Goal: Check status: Check status

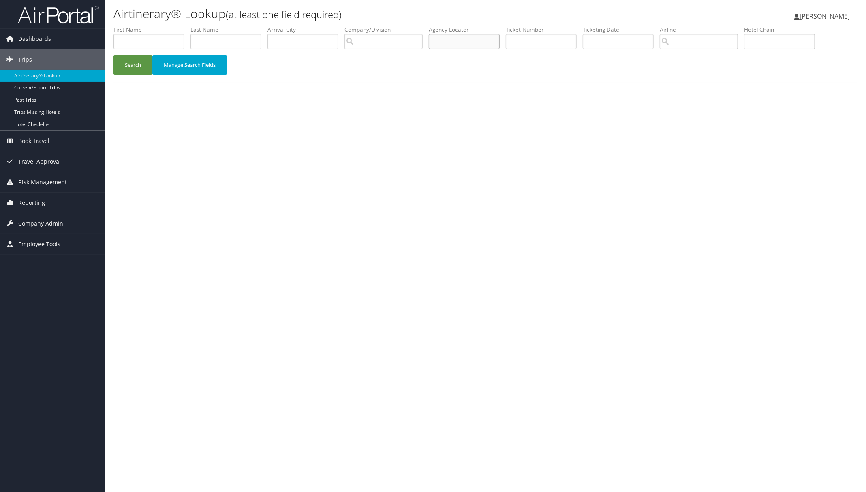
click at [497, 41] on input "text" at bounding box center [464, 41] width 71 height 15
paste input "MDQGRD"
click at [141, 60] on button "Search" at bounding box center [132, 65] width 39 height 19
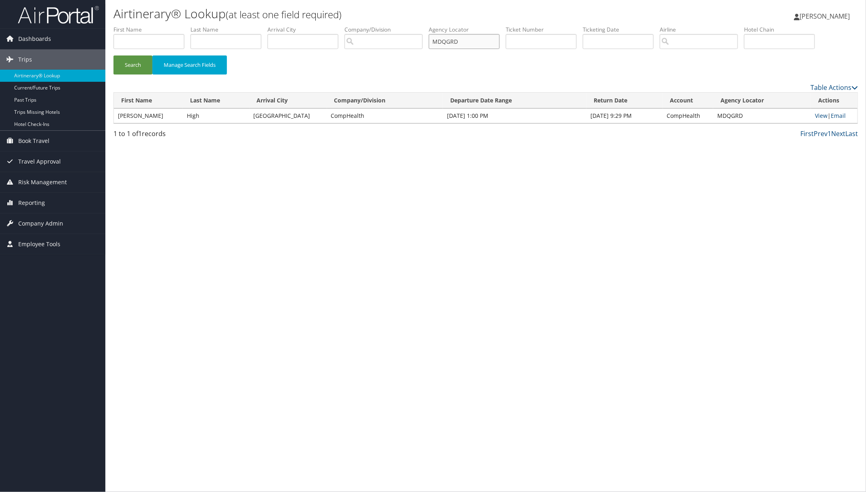
drag, startPoint x: 470, startPoint y: 41, endPoint x: 401, endPoint y: 51, distance: 69.6
click at [402, 26] on ul "First Name Last Name Departure City Arrival City Company/Division Airport/City …" at bounding box center [485, 26] width 744 height 0
paste input "ESIWXC"
click at [141, 62] on button "Search" at bounding box center [132, 65] width 39 height 19
click at [820, 115] on link "View" at bounding box center [820, 116] width 13 height 8
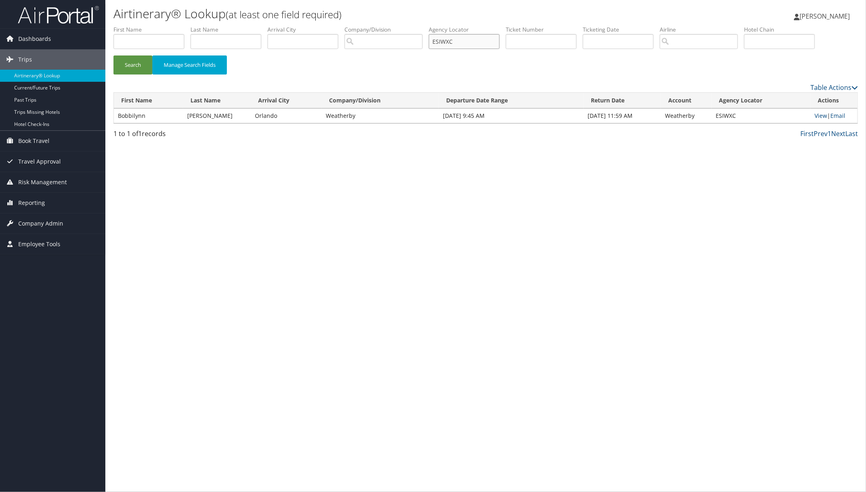
paste input "MENPXL"
drag, startPoint x: 478, startPoint y: 45, endPoint x: 333, endPoint y: 47, distance: 145.4
click at [377, 26] on ul "First Name Last Name Departure City Arrival City Company/Division Airport/City …" at bounding box center [485, 26] width 744 height 0
click at [138, 68] on button "Search" at bounding box center [132, 65] width 39 height 19
click at [815, 117] on link "View" at bounding box center [821, 116] width 13 height 8
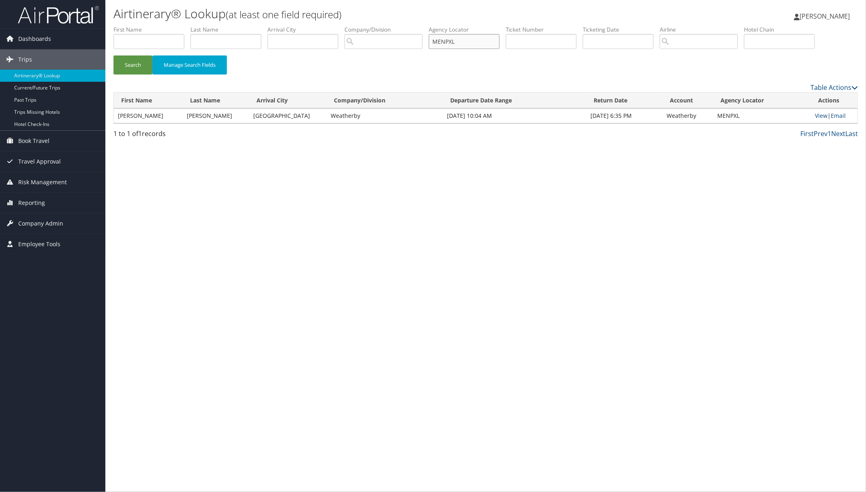
paste input "LMYOZK"
drag, startPoint x: 126, startPoint y: 63, endPoint x: 128, endPoint y: 55, distance: 8.7
click at [126, 63] on button "Search" at bounding box center [132, 65] width 39 height 19
drag, startPoint x: 465, startPoint y: 39, endPoint x: 414, endPoint y: 39, distance: 50.2
click at [414, 26] on ul "First Name Last Name Departure City Arrival City Company/Division Airport/City …" at bounding box center [485, 26] width 744 height 0
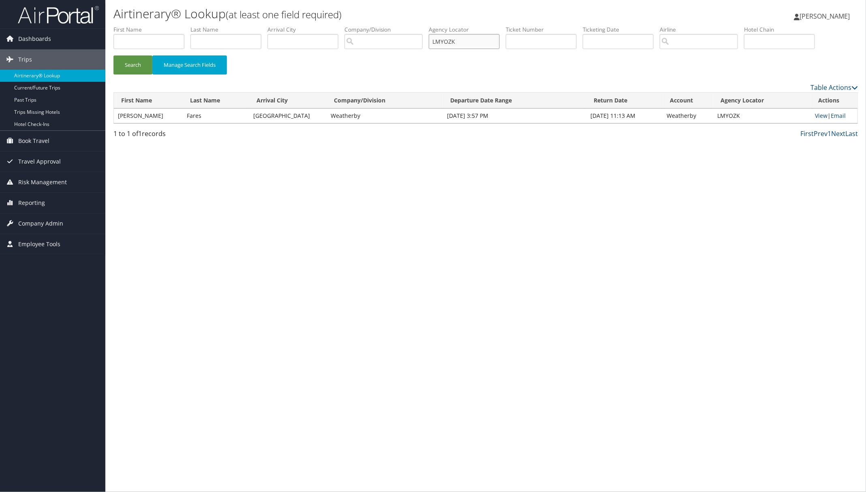
paste input "YAKLC"
click at [132, 60] on button "Search" at bounding box center [132, 65] width 39 height 19
click at [822, 116] on link "View" at bounding box center [823, 116] width 13 height 8
paste input "NHFPXU"
drag, startPoint x: 466, startPoint y: 39, endPoint x: 429, endPoint y: 33, distance: 37.4
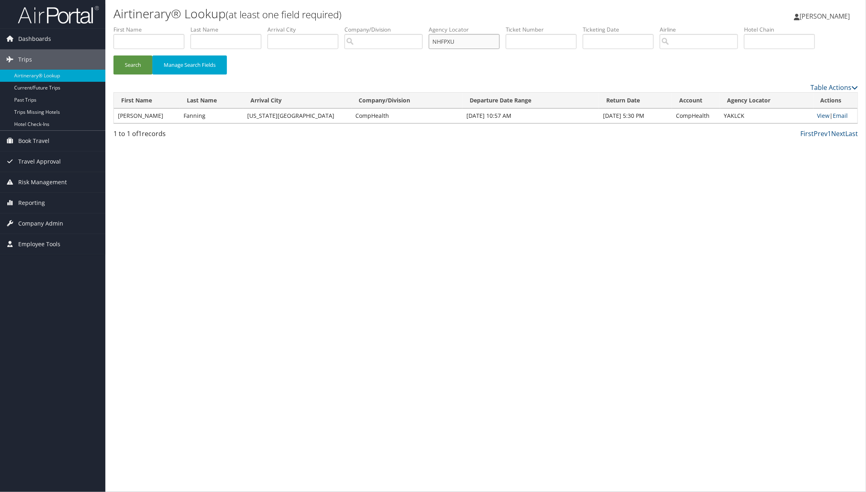
click at [429, 26] on ul "First Name Last Name Departure City Arrival City Company/Division Airport/City …" at bounding box center [485, 26] width 744 height 0
drag, startPoint x: 123, startPoint y: 61, endPoint x: 126, endPoint y: 56, distance: 6.0
click at [125, 59] on button "Search" at bounding box center [132, 65] width 39 height 19
drag, startPoint x: 468, startPoint y: 43, endPoint x: 423, endPoint y: 42, distance: 45.0
click at [423, 26] on ul "First Name Last Name Departure City Arrival City Company/Division Airport/City …" at bounding box center [485, 26] width 744 height 0
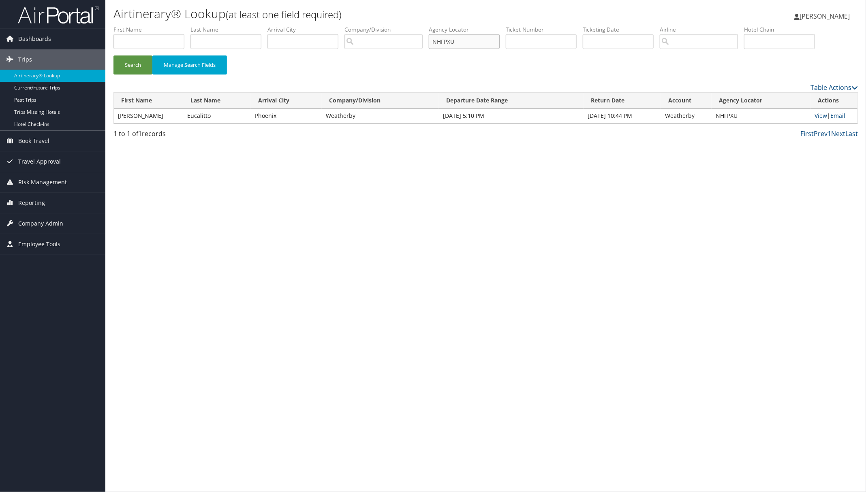
paste input "WYGFMY"
click at [139, 58] on button "Search" at bounding box center [132, 65] width 39 height 19
paste input "DGXNRC"
drag, startPoint x: 476, startPoint y: 43, endPoint x: 313, endPoint y: 52, distance: 163.5
click at [386, 26] on ul "First Name Last Name Departure City Arrival City Company/Division Airport/City …" at bounding box center [485, 26] width 744 height 0
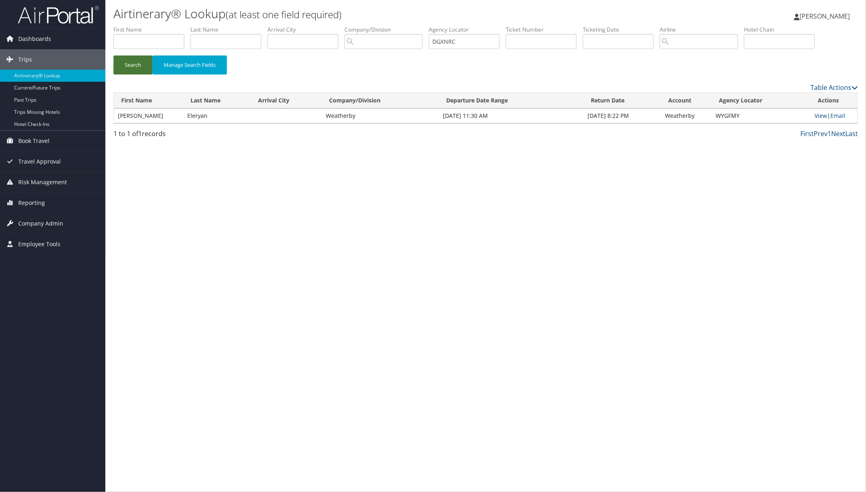
click at [146, 66] on button "Search" at bounding box center [132, 65] width 39 height 19
paste input "FEFHDG"
drag, startPoint x: 140, startPoint y: 67, endPoint x: 115, endPoint y: 19, distance: 53.6
click at [140, 66] on button "Search" at bounding box center [132, 65] width 39 height 19
drag, startPoint x: 463, startPoint y: 41, endPoint x: 365, endPoint y: 39, distance: 97.6
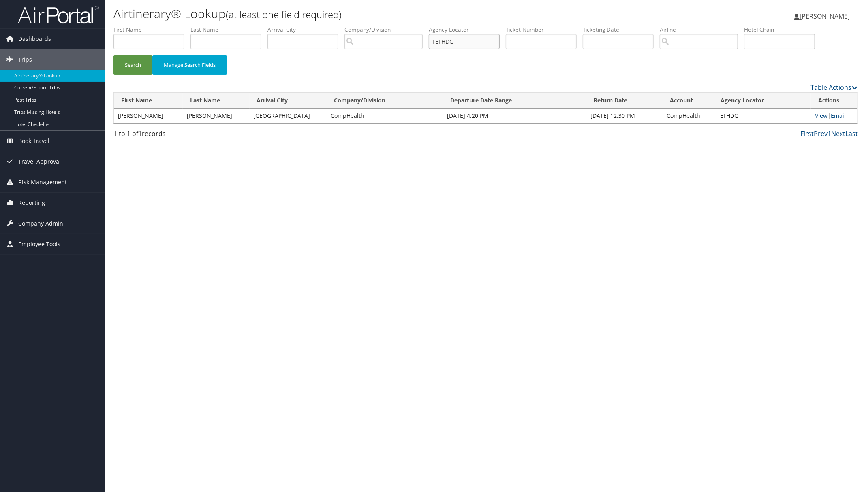
click at [412, 26] on ul "First Name Last Name Departure City Arrival City Company/Division Airport/City …" at bounding box center [485, 26] width 744 height 0
paste input "HGVZOD"
click at [130, 61] on button "Search" at bounding box center [132, 65] width 39 height 19
paste input "LCAWPP"
drag, startPoint x: 467, startPoint y: 40, endPoint x: 351, endPoint y: 49, distance: 116.3
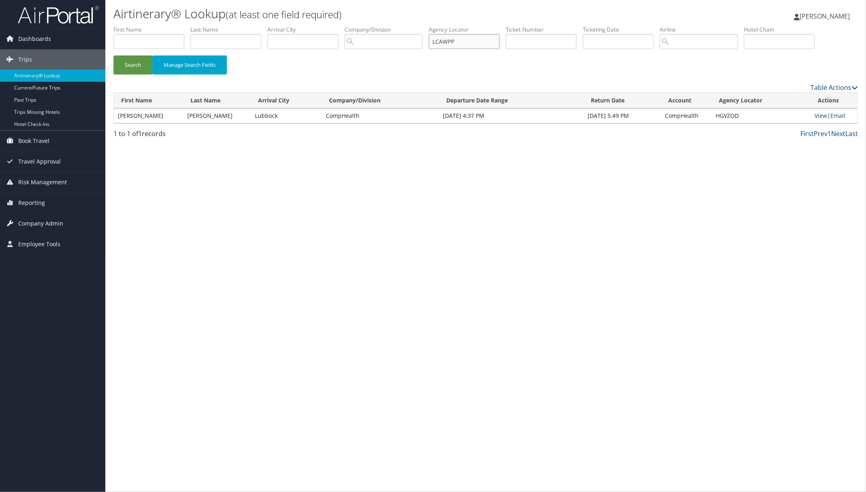
click at [404, 26] on ul "First Name Last Name Departure City Arrival City Company/Division Airport/City …" at bounding box center [485, 26] width 744 height 0
click at [137, 61] on button "Search" at bounding box center [132, 65] width 39 height 19
paste input "JMQZUM"
drag, startPoint x: 132, startPoint y: 59, endPoint x: 132, endPoint y: 53, distance: 6.1
click at [132, 58] on button "Search" at bounding box center [132, 65] width 39 height 19
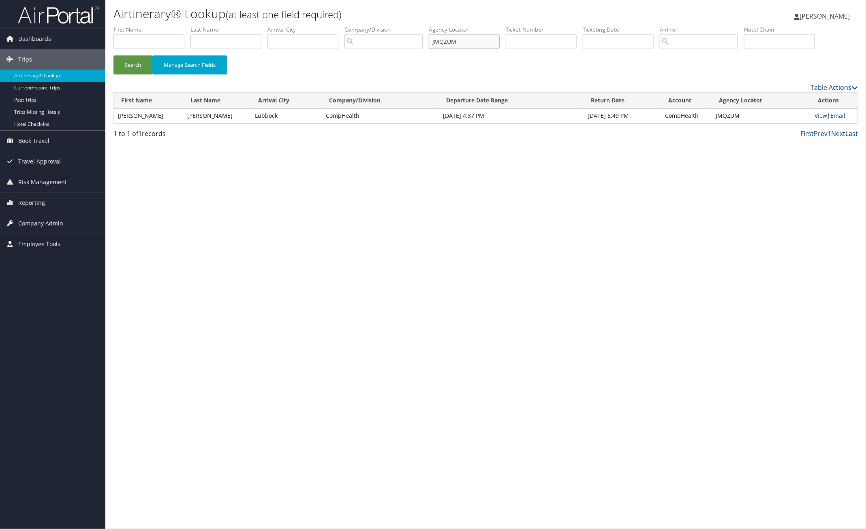
drag, startPoint x: 476, startPoint y: 41, endPoint x: 333, endPoint y: 47, distance: 143.2
click at [378, 26] on ul "First Name Last Name Departure City Arrival City Company/Division Airport/City …" at bounding box center [485, 26] width 744 height 0
paste input "JTATH"
drag, startPoint x: 137, startPoint y: 64, endPoint x: 103, endPoint y: 30, distance: 47.8
click at [137, 63] on button "Search" at bounding box center [132, 65] width 39 height 19
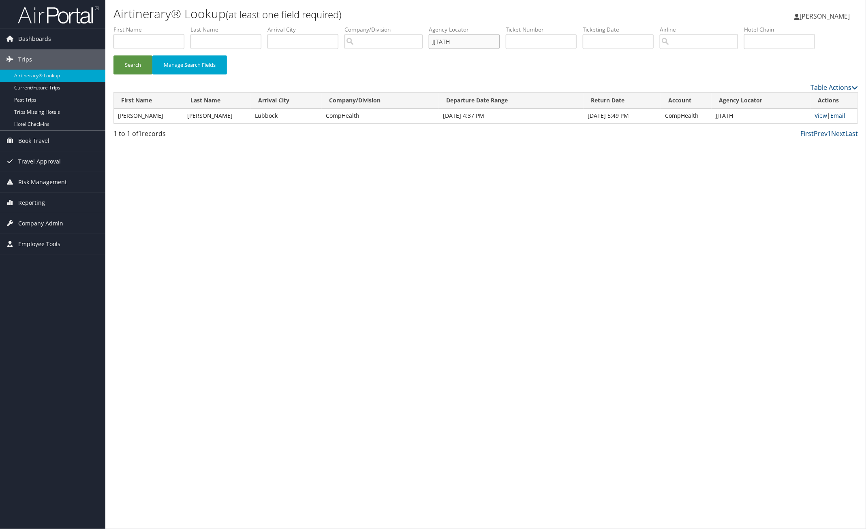
drag, startPoint x: 471, startPoint y: 40, endPoint x: 377, endPoint y: 41, distance: 94.0
click at [377, 26] on ul "First Name Last Name Departure City Arrival City Company/Division Airport/City …" at bounding box center [485, 26] width 744 height 0
paste input "OMFFTJ"
click at [141, 62] on button "Search" at bounding box center [132, 65] width 39 height 19
click at [824, 115] on link "View" at bounding box center [821, 116] width 13 height 8
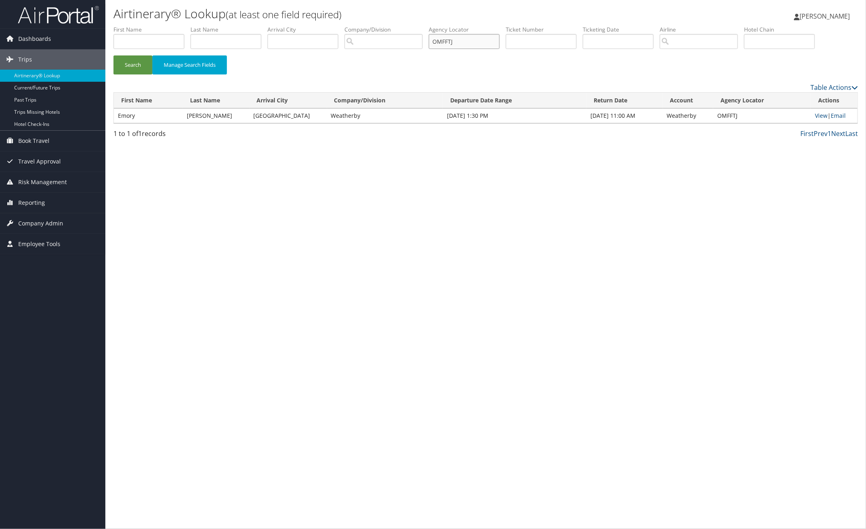
drag, startPoint x: 467, startPoint y: 39, endPoint x: 391, endPoint y: 41, distance: 76.2
click at [399, 26] on ul "First Name Last Name Departure City Arrival City Company/Division Airport/City …" at bounding box center [485, 26] width 744 height 0
paste input "GBKJQI"
click at [135, 64] on button "Search" at bounding box center [132, 65] width 39 height 19
drag, startPoint x: 463, startPoint y: 39, endPoint x: 372, endPoint y: 47, distance: 91.4
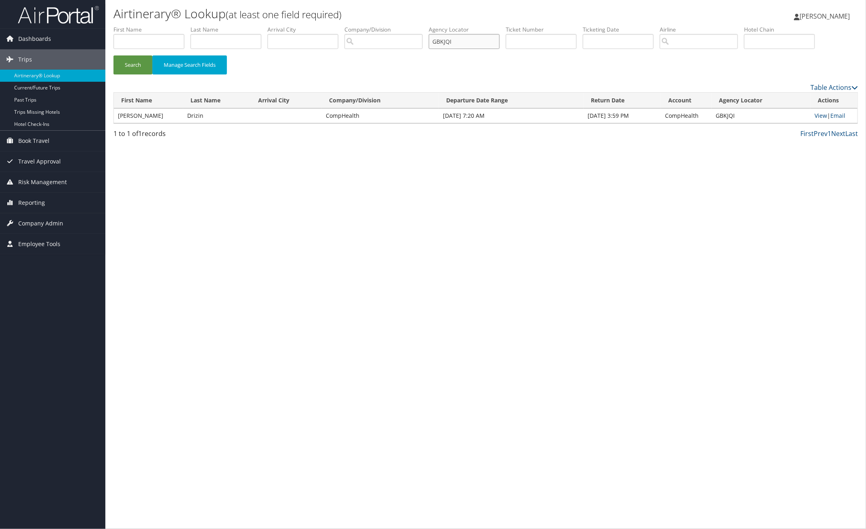
click at [406, 26] on ul "First Name Last Name Departure City Arrival City Company/Division Airport/City …" at bounding box center [485, 26] width 744 height 0
paste input "HVHUVG"
type input "HVHUVG"
click at [130, 66] on button "Search" at bounding box center [132, 65] width 39 height 19
click at [818, 117] on link "View" at bounding box center [821, 116] width 13 height 8
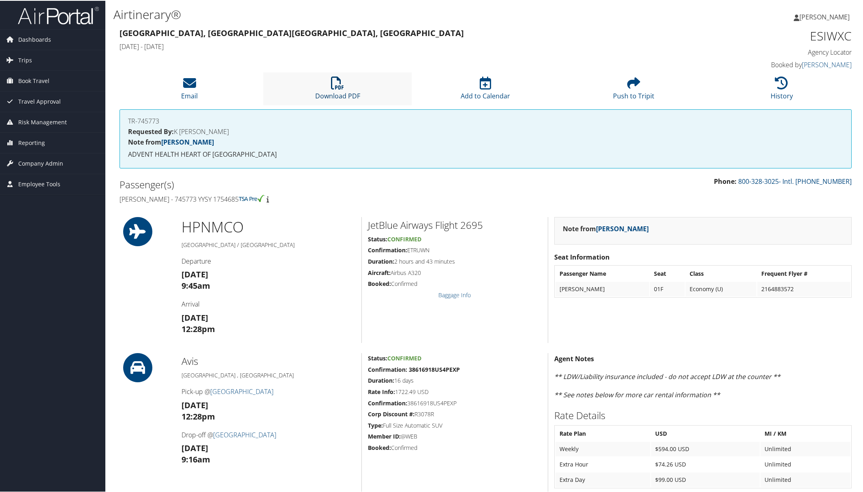
click at [335, 94] on link "Download PDF" at bounding box center [337, 89] width 45 height 19
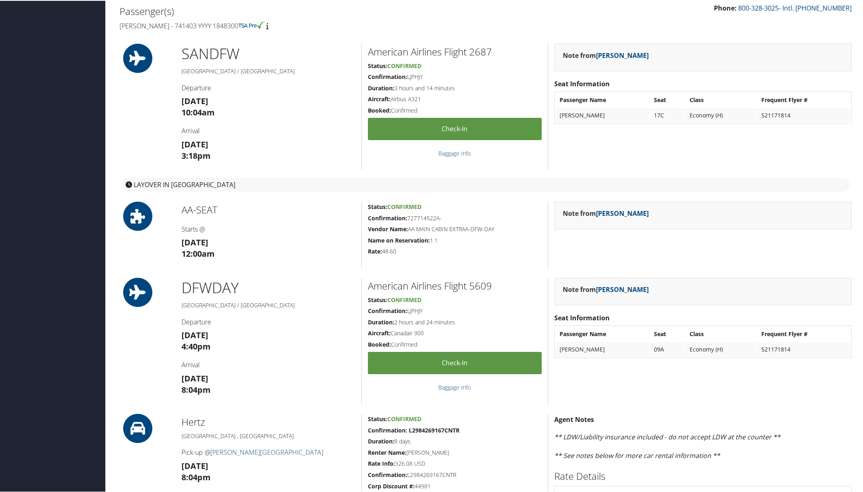
scroll to position [253, 0]
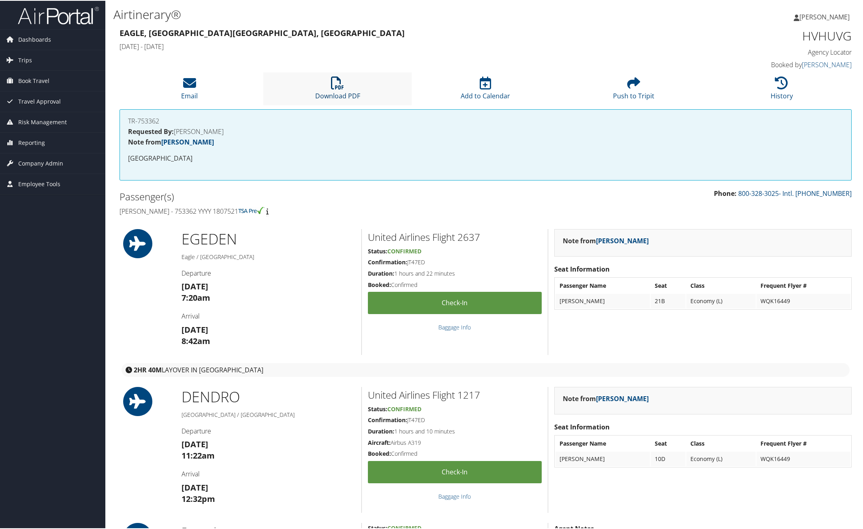
click at [335, 85] on icon at bounding box center [337, 82] width 13 height 13
